Goal: Share content

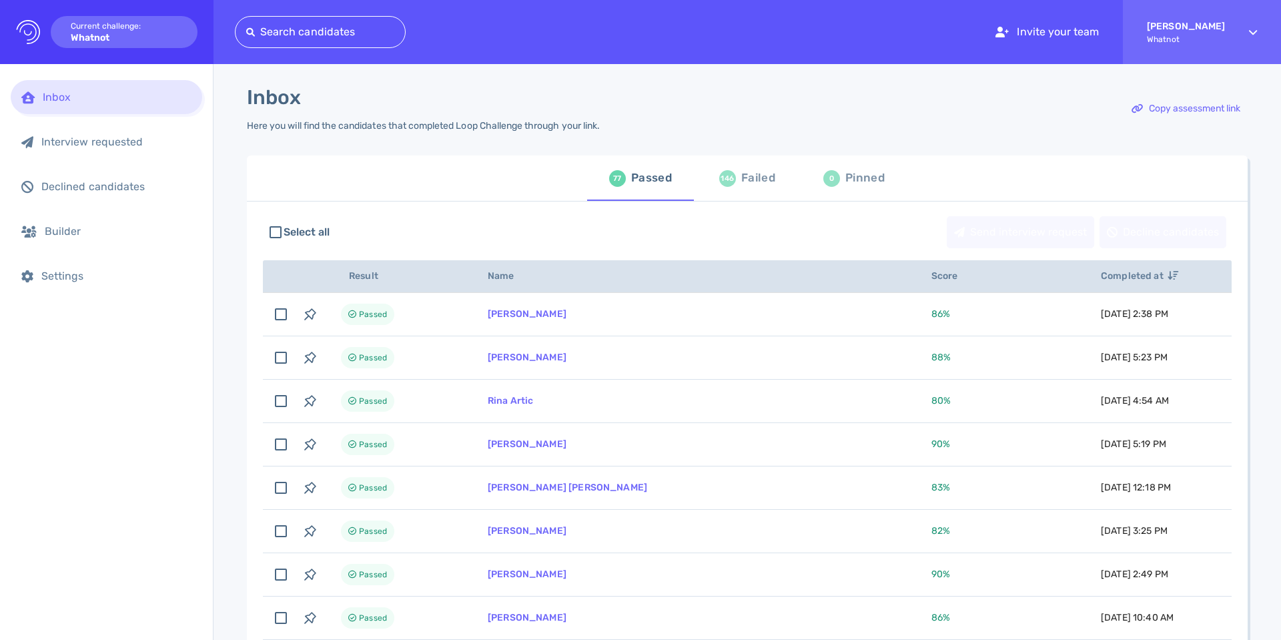
scroll to position [8, 0]
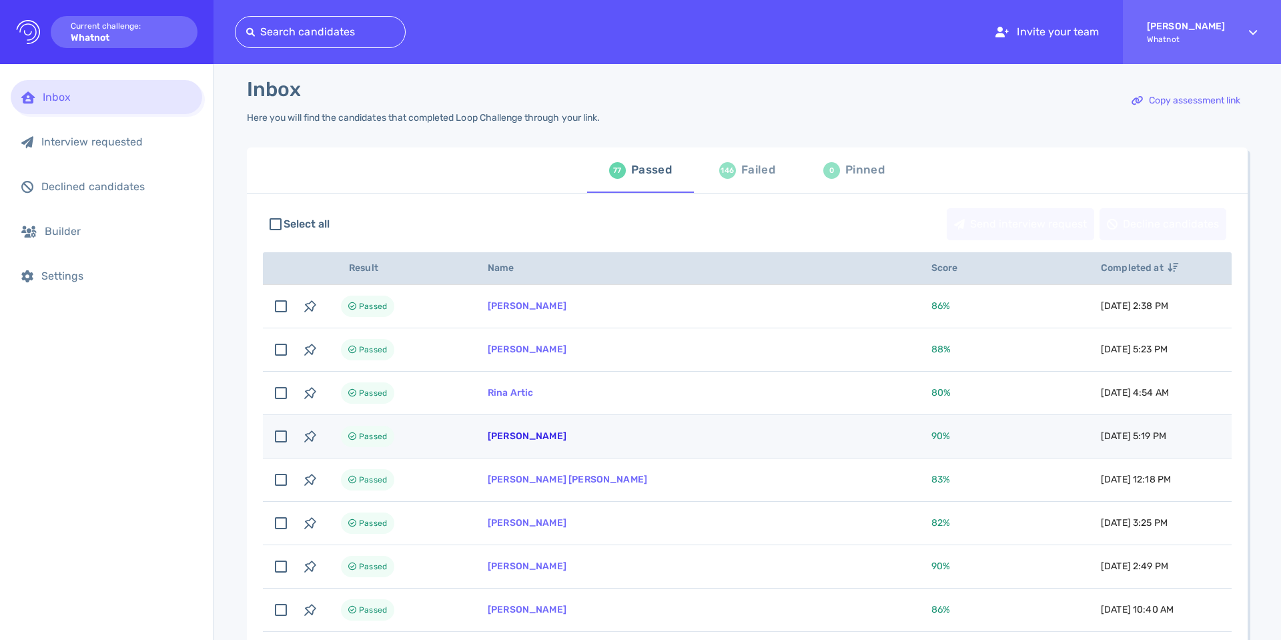
click at [539, 441] on link "[PERSON_NAME]" at bounding box center [527, 435] width 79 height 11
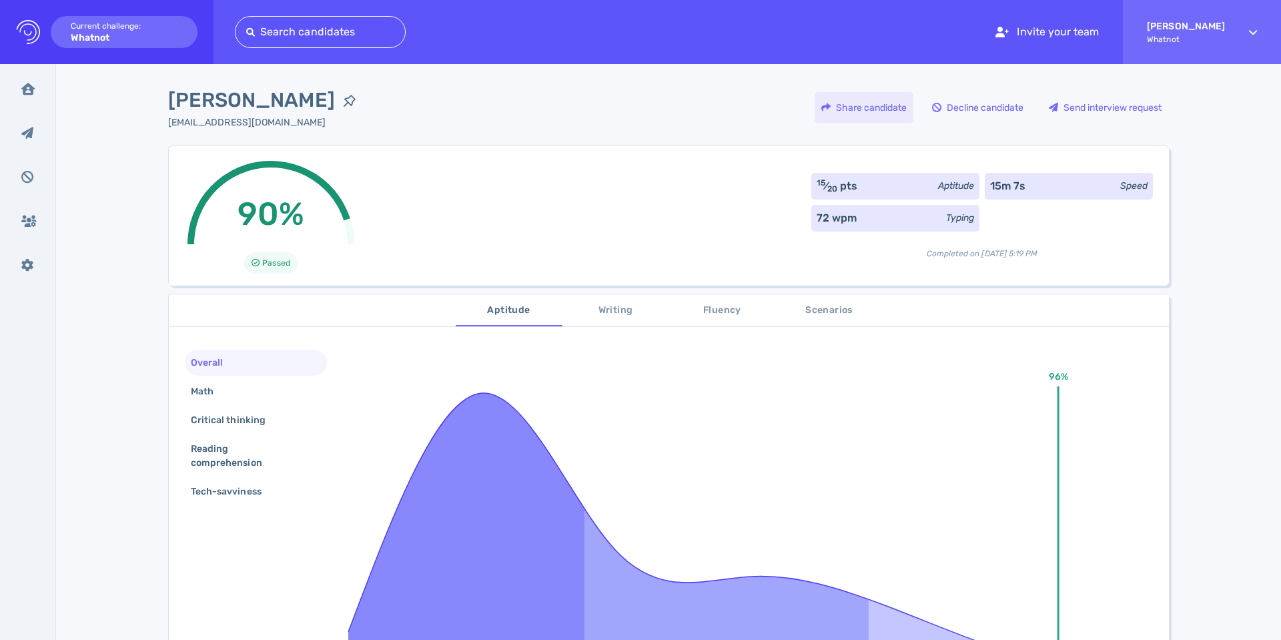
click at [841, 106] on div "Share candidate" at bounding box center [864, 107] width 99 height 31
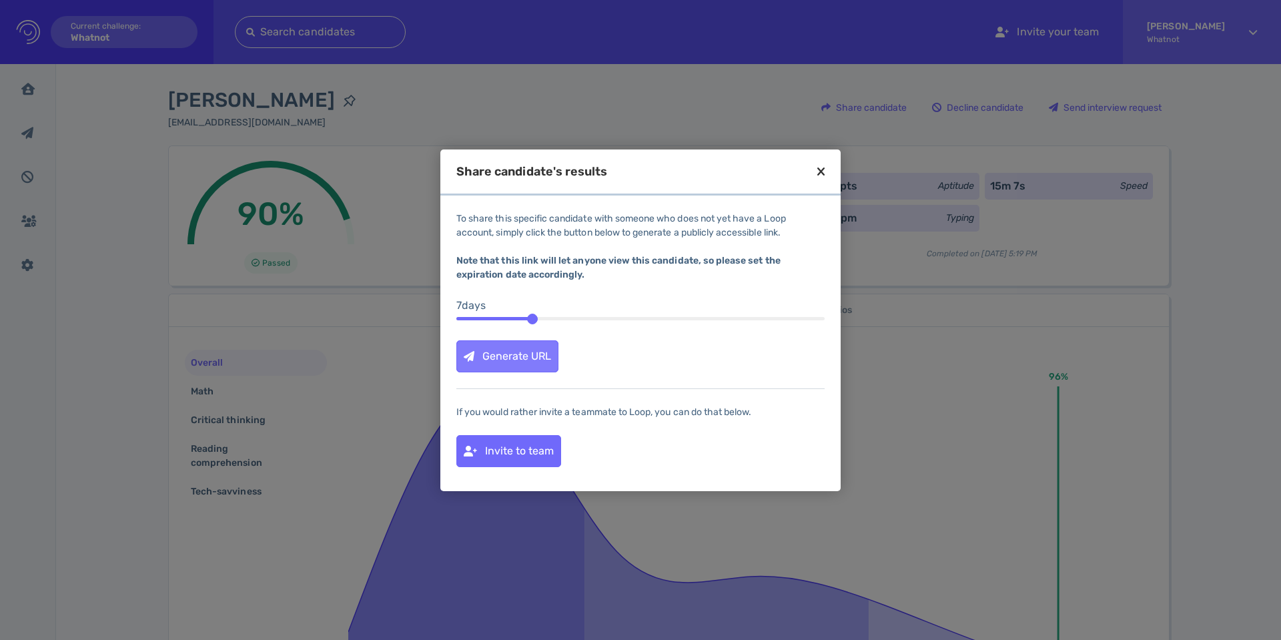
click at [538, 354] on div "Generate URL" at bounding box center [507, 356] width 101 height 31
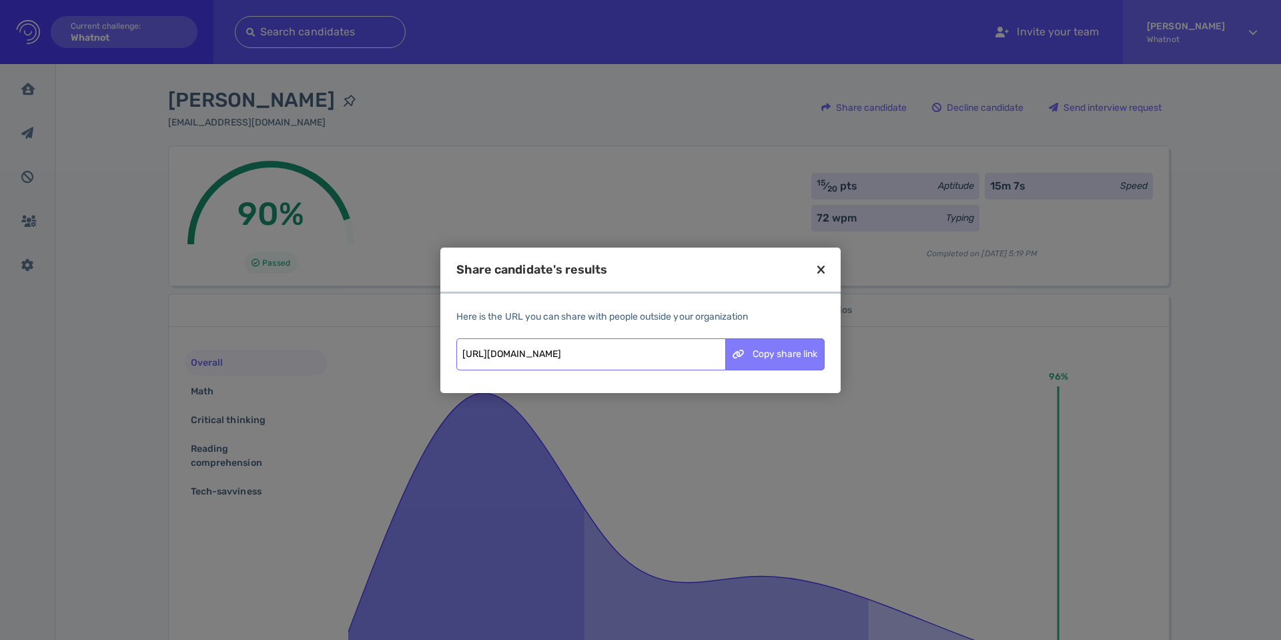
click at [766, 356] on div "Copy share link" at bounding box center [775, 354] width 98 height 31
